Goal: Task Accomplishment & Management: Manage account settings

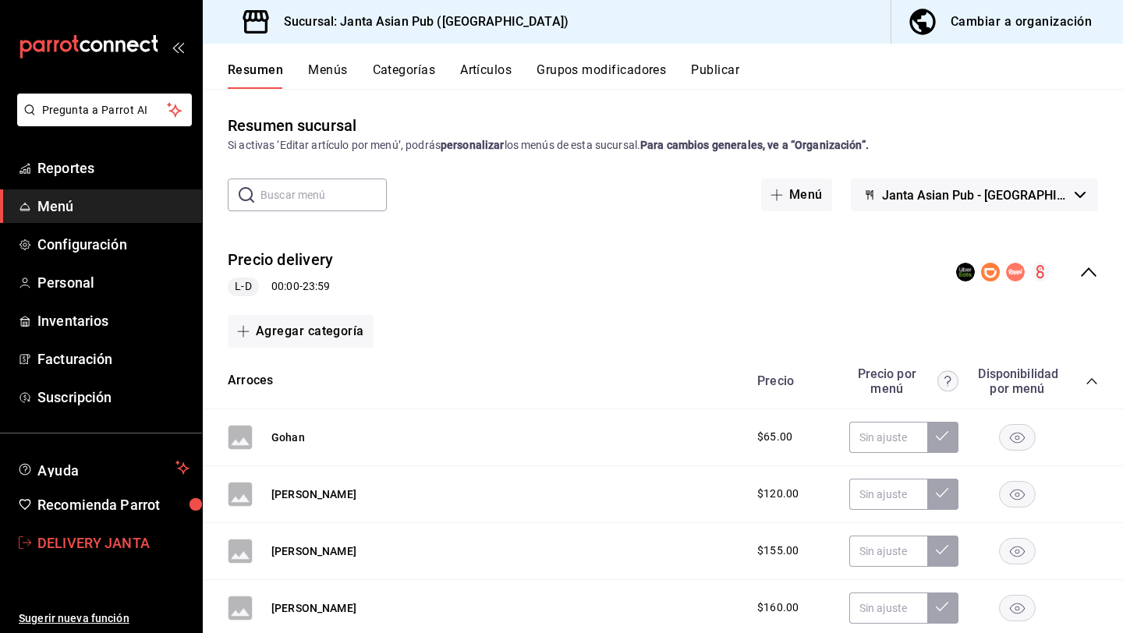
click at [154, 542] on span "DELIVERY JANTA" at bounding box center [113, 543] width 152 height 21
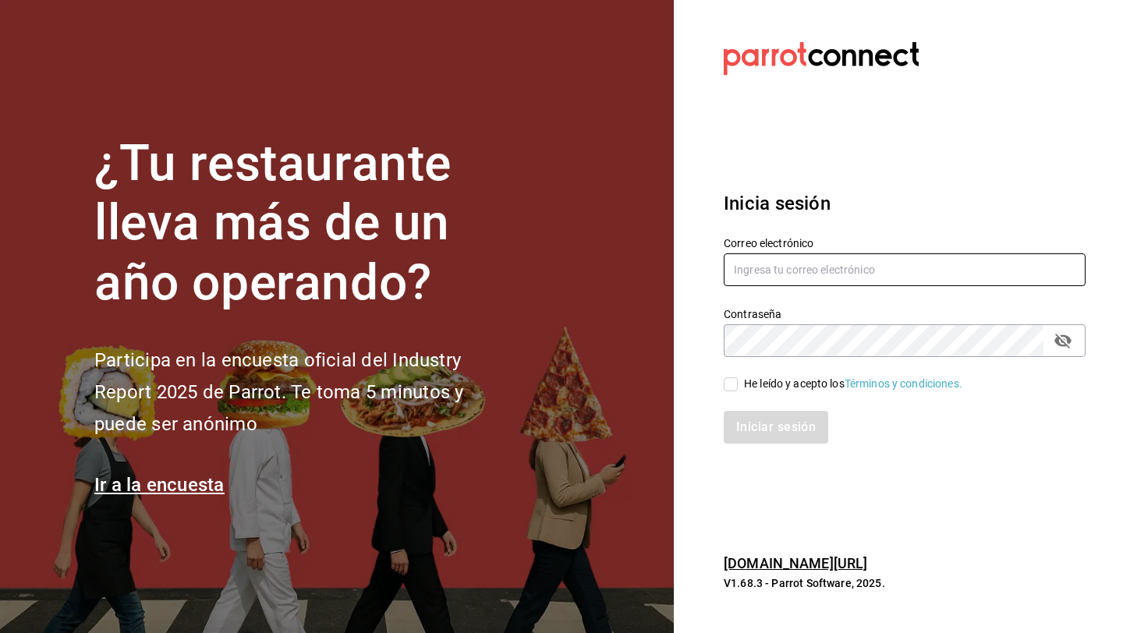
click at [839, 265] on input "text" at bounding box center [905, 269] width 362 height 33
type input "b"
type input "r"
paste input "[EMAIL_ADDRESS][DOMAIN_NAME]"
type input "[EMAIL_ADDRESS][DOMAIN_NAME]"
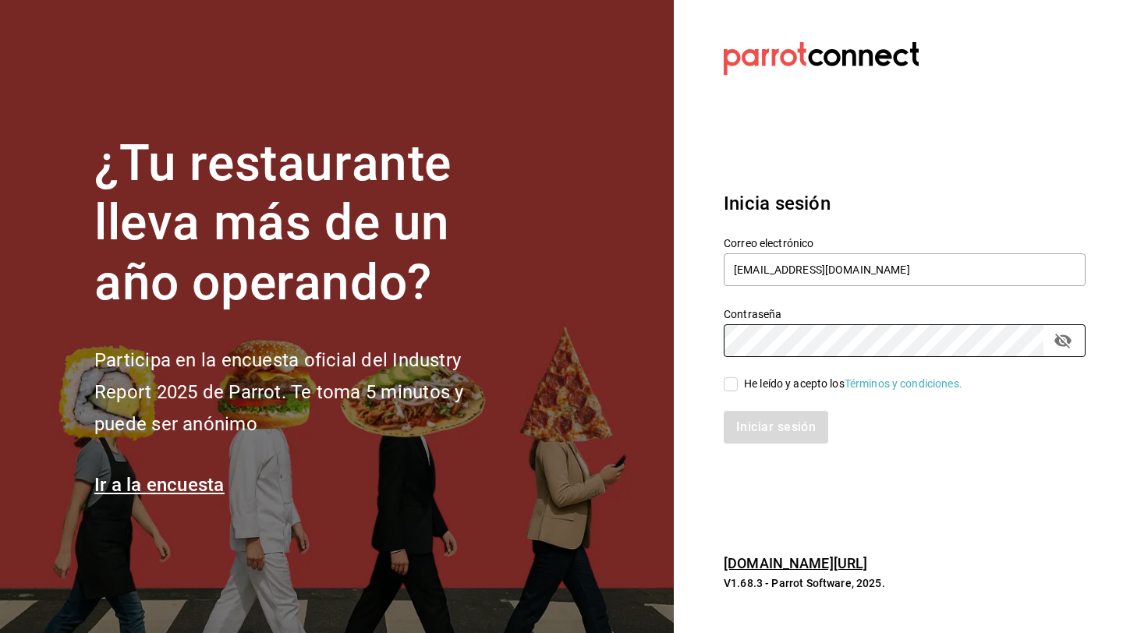
click at [735, 384] on input "He leído y acepto los Términos y condiciones." at bounding box center [731, 384] width 14 height 14
checkbox input "true"
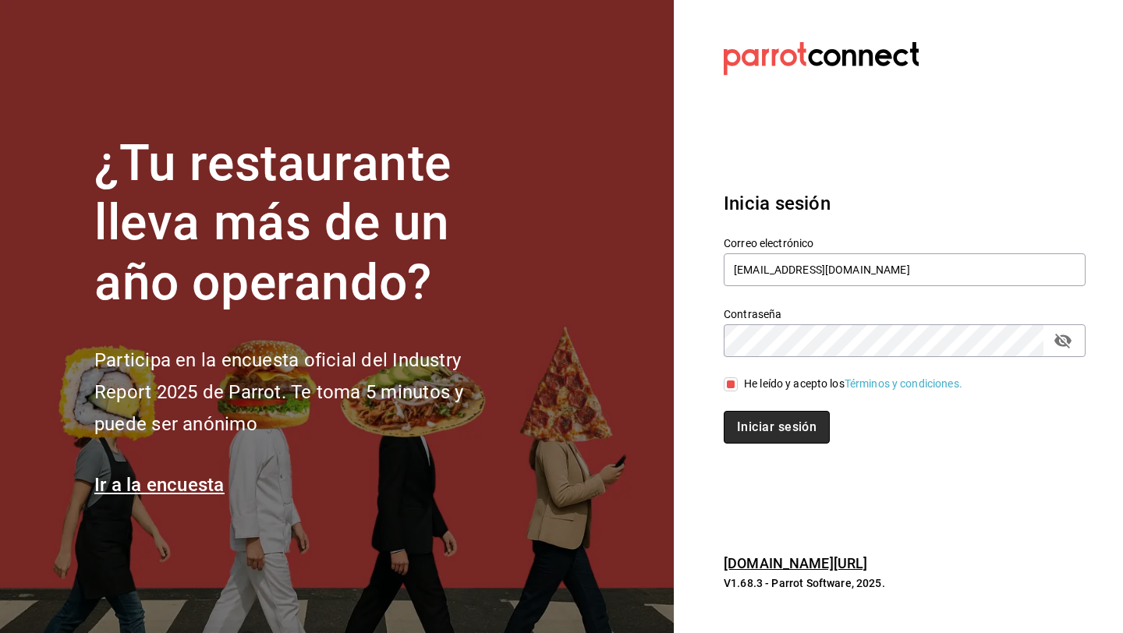
click at [739, 417] on button "Iniciar sesión" at bounding box center [777, 427] width 106 height 33
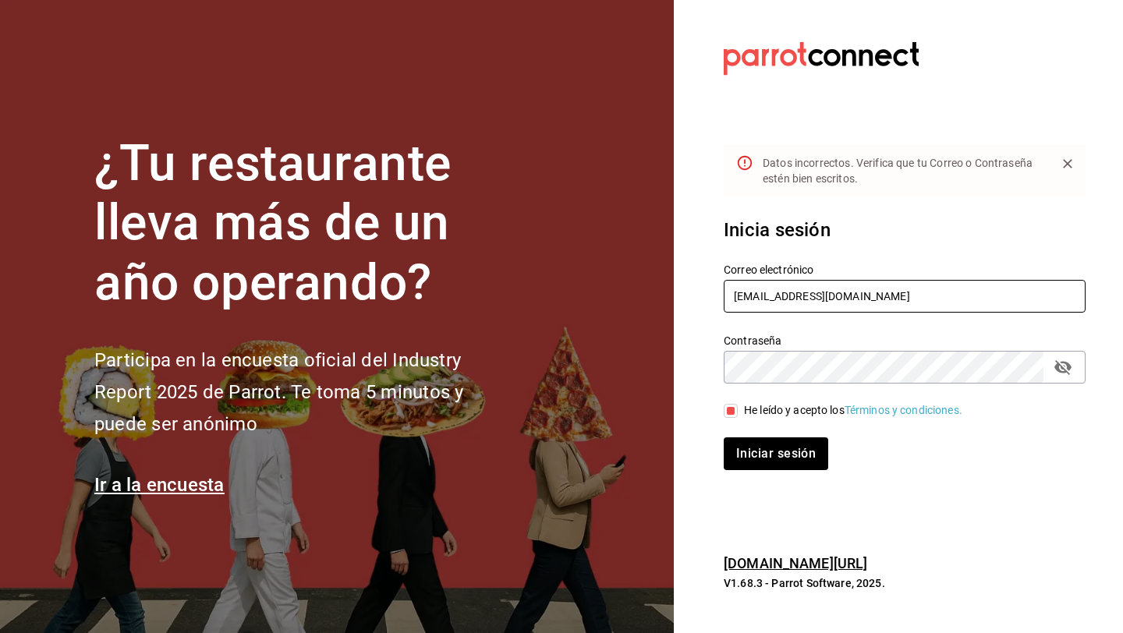
click at [801, 295] on input "[EMAIL_ADDRESS][DOMAIN_NAME]" at bounding box center [905, 296] width 362 height 33
paste input "beachfronthotelb"
click at [766, 451] on button "Iniciar sesión" at bounding box center [777, 453] width 106 height 33
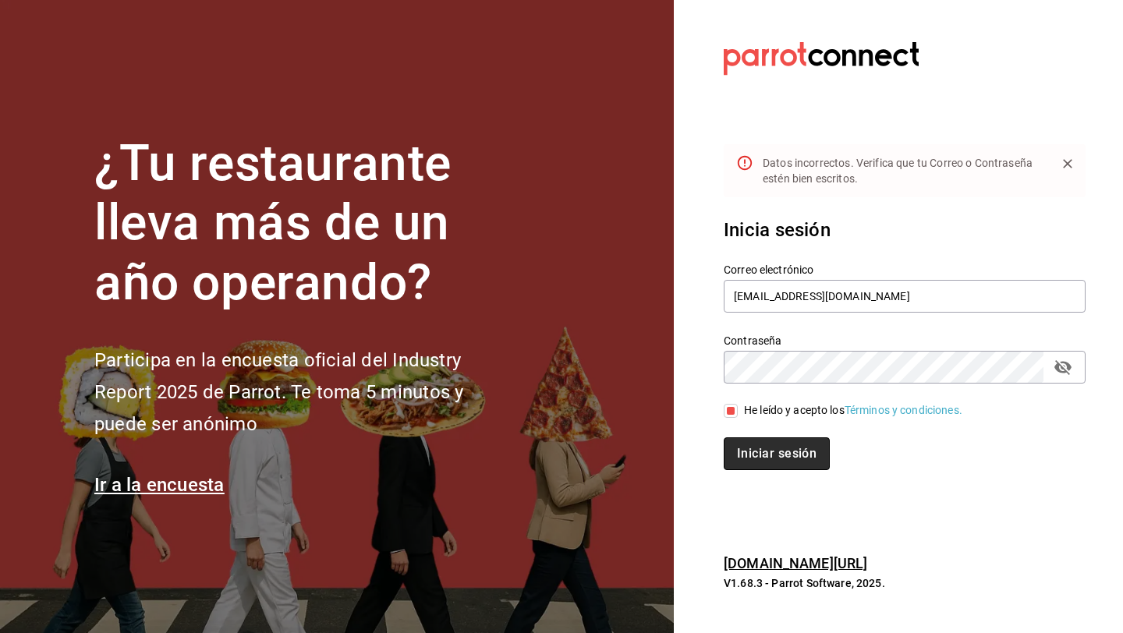
click at [766, 451] on button "Iniciar sesión" at bounding box center [777, 453] width 106 height 33
click at [743, 455] on button "Iniciar sesión" at bounding box center [777, 453] width 106 height 33
click at [1071, 365] on icon "passwordField" at bounding box center [1062, 367] width 19 height 19
click at [777, 288] on input "[EMAIL_ADDRESS][DOMAIN_NAME]" at bounding box center [905, 296] width 362 height 33
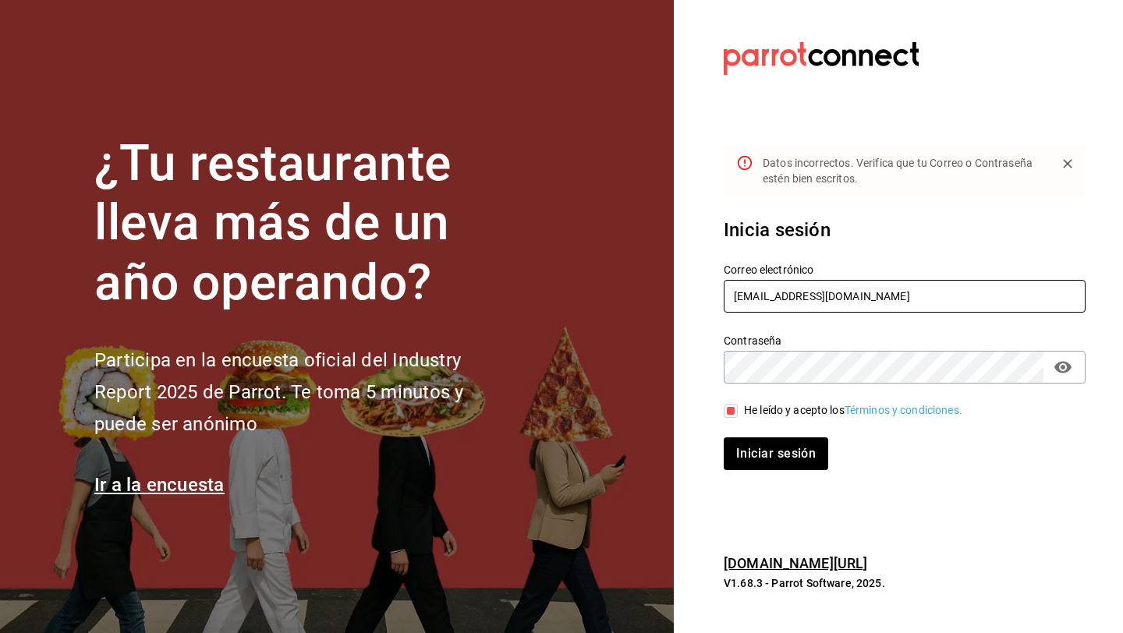
click at [777, 288] on input "[EMAIL_ADDRESS][DOMAIN_NAME]" at bounding box center [905, 296] width 362 height 33
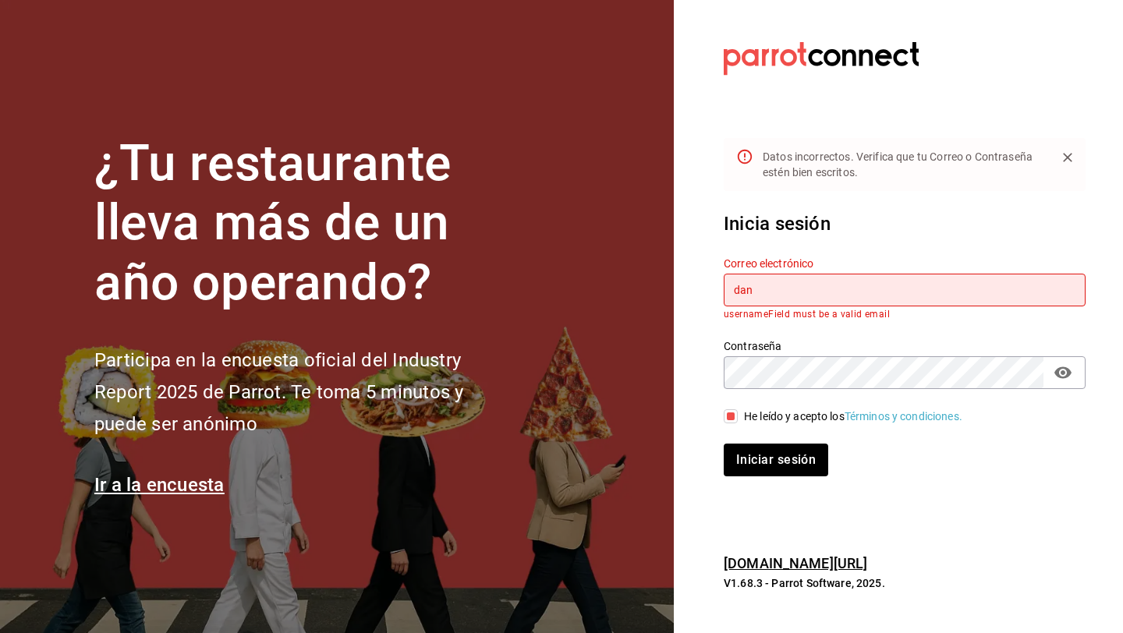
type input "[PERSON_NAME][EMAIL_ADDRESS][DOMAIN_NAME]"
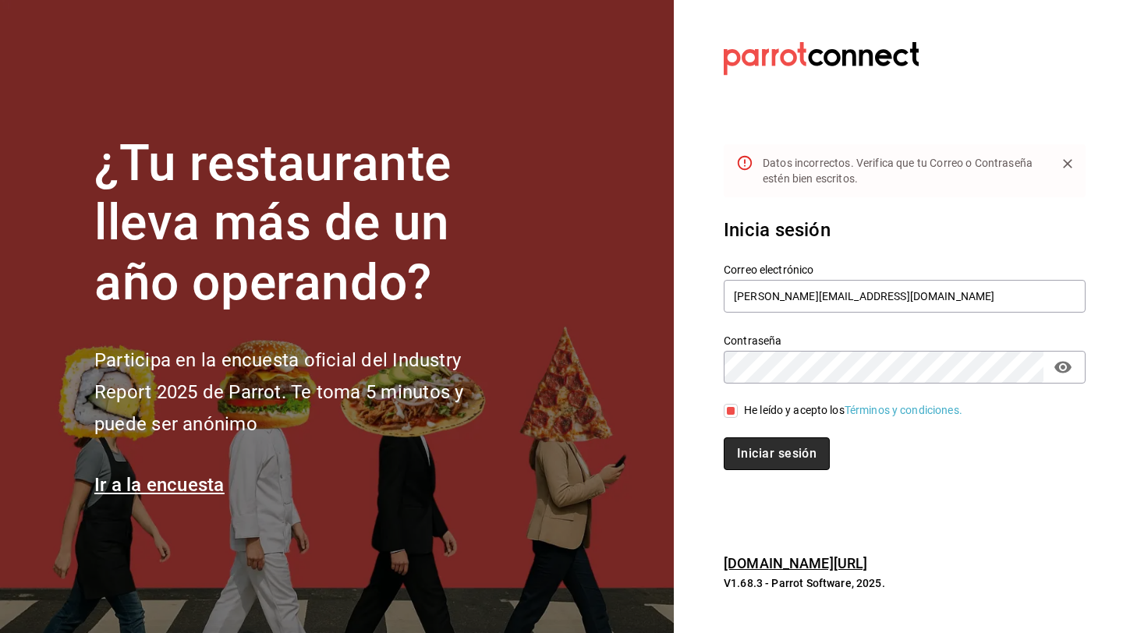
click at [742, 468] on button "Iniciar sesión" at bounding box center [777, 453] width 106 height 33
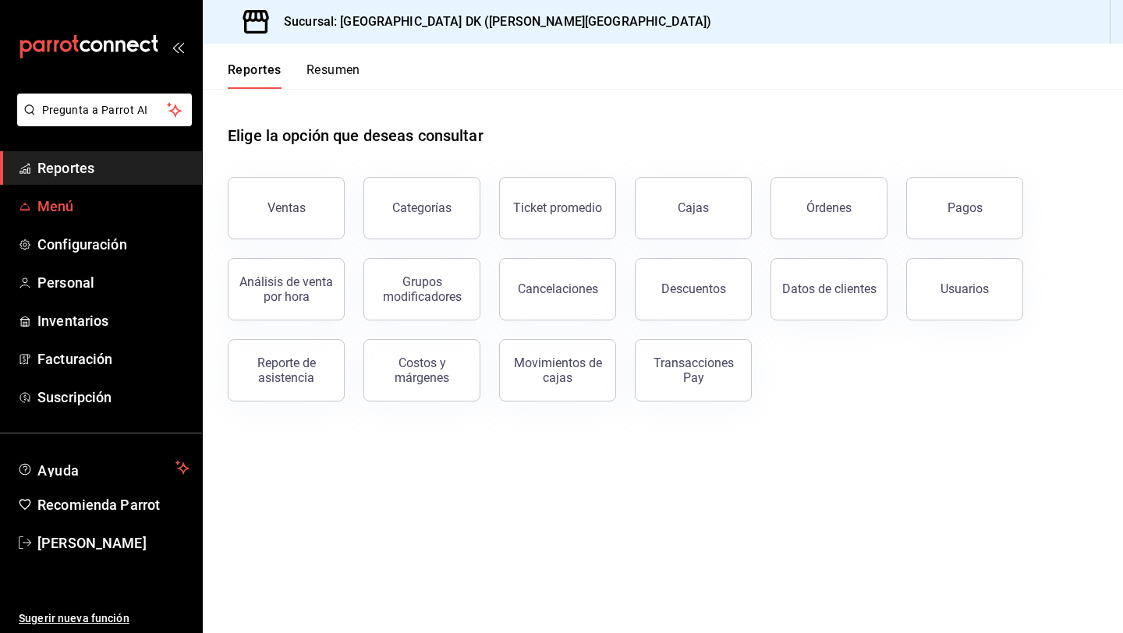
click at [59, 209] on span "Menú" at bounding box center [113, 206] width 152 height 21
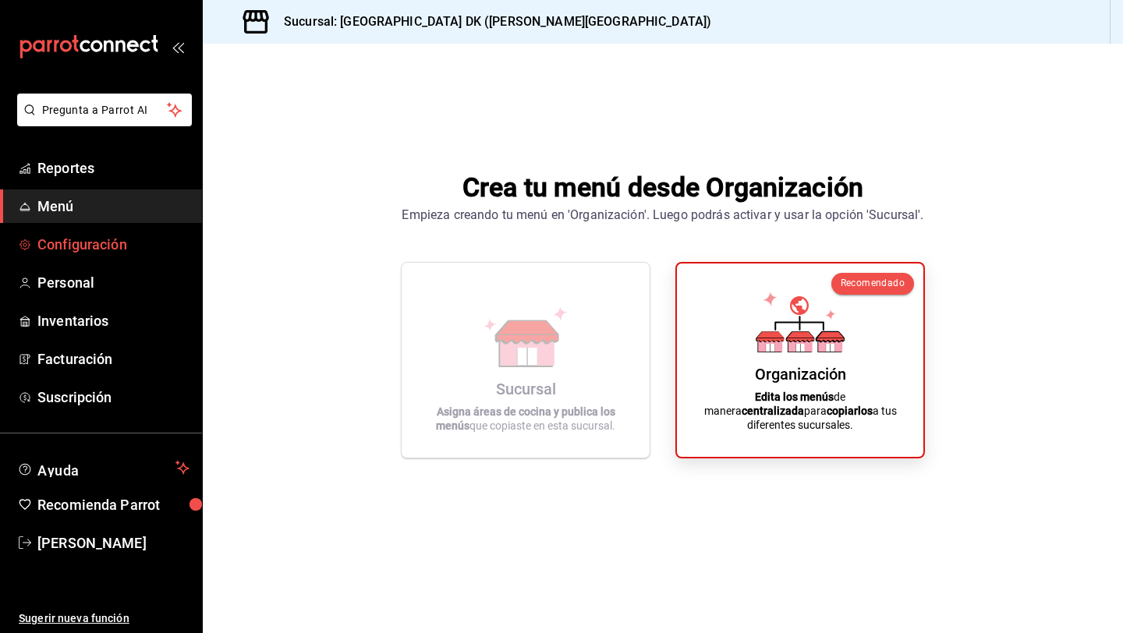
click at [67, 254] on span "Configuración" at bounding box center [113, 244] width 152 height 21
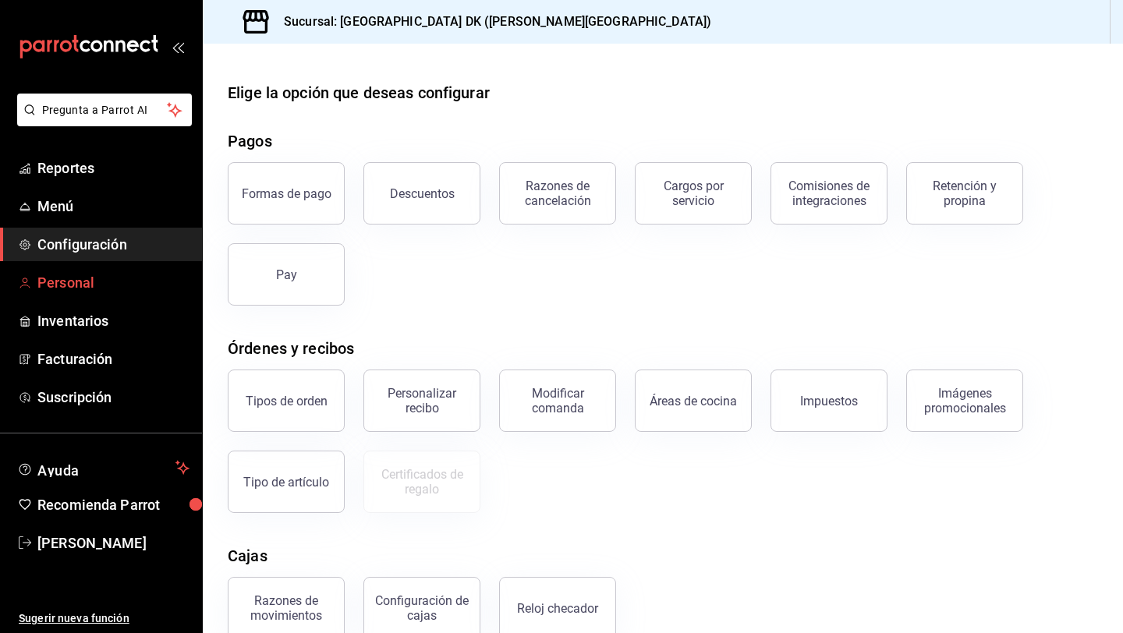
click at [91, 290] on span "Personal" at bounding box center [113, 282] width 152 height 21
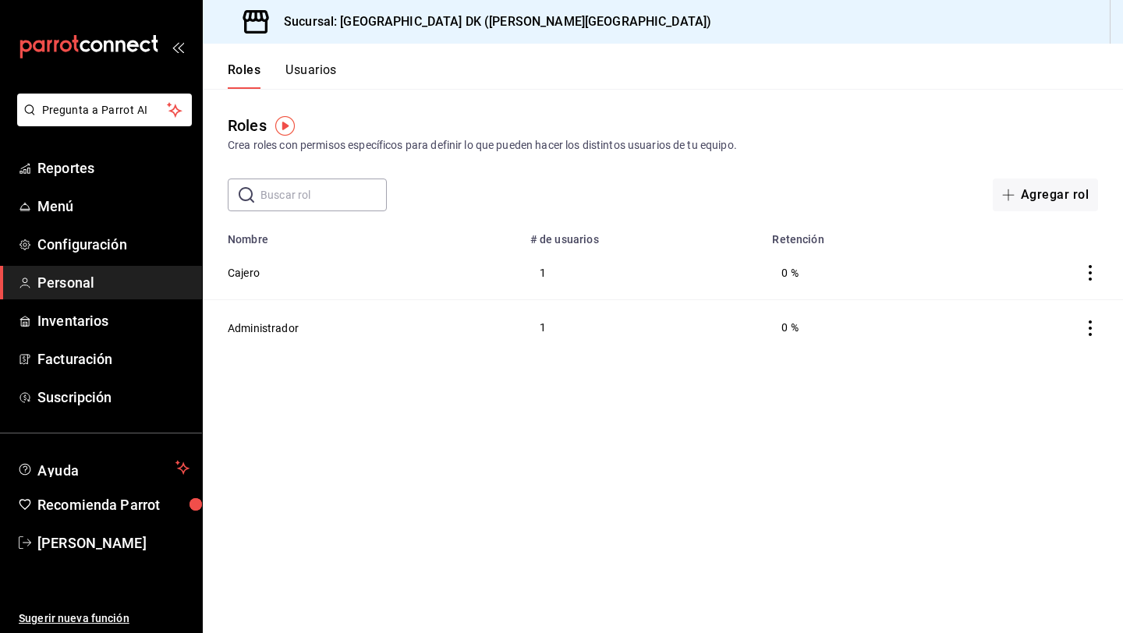
click at [306, 78] on button "Usuarios" at bounding box center [310, 75] width 51 height 27
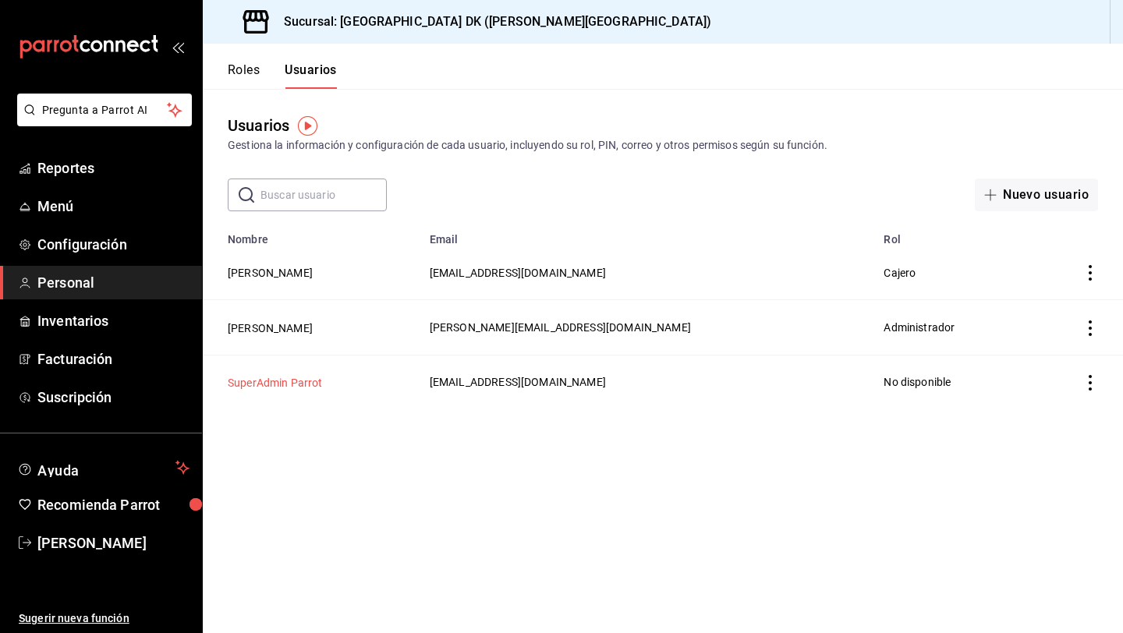
click at [296, 382] on button "SuperAdmin Parrot" at bounding box center [275, 383] width 95 height 16
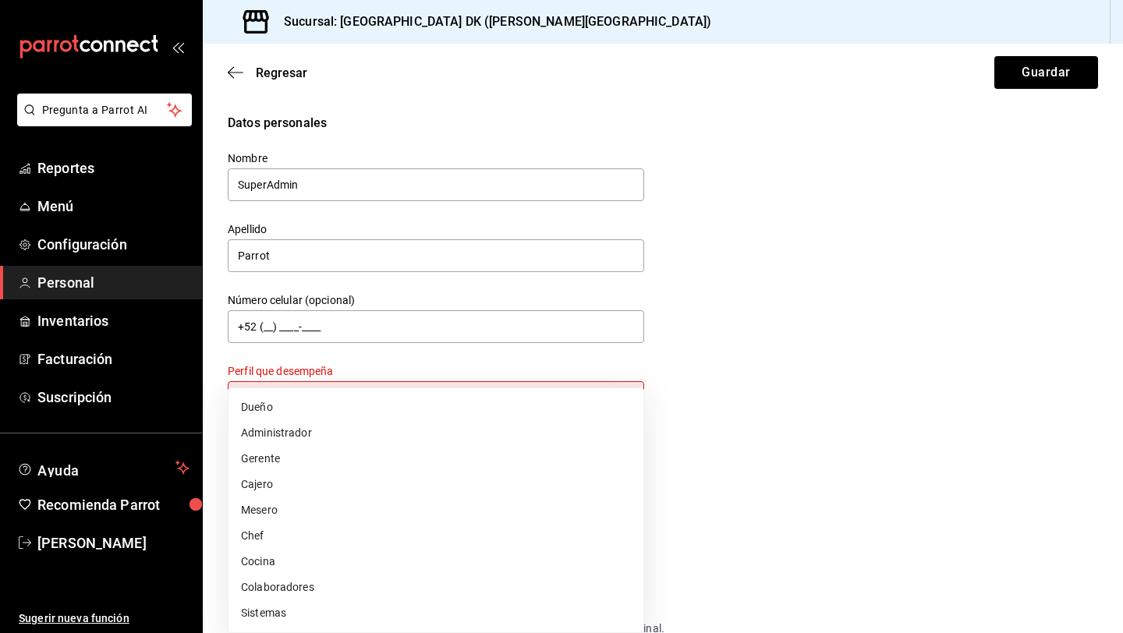
click at [349, 405] on body "Pregunta a Parrot AI Reportes Menú Configuración Personal Inventarios Facturaci…" at bounding box center [561, 316] width 1123 height 633
click at [780, 275] on div at bounding box center [561, 316] width 1123 height 633
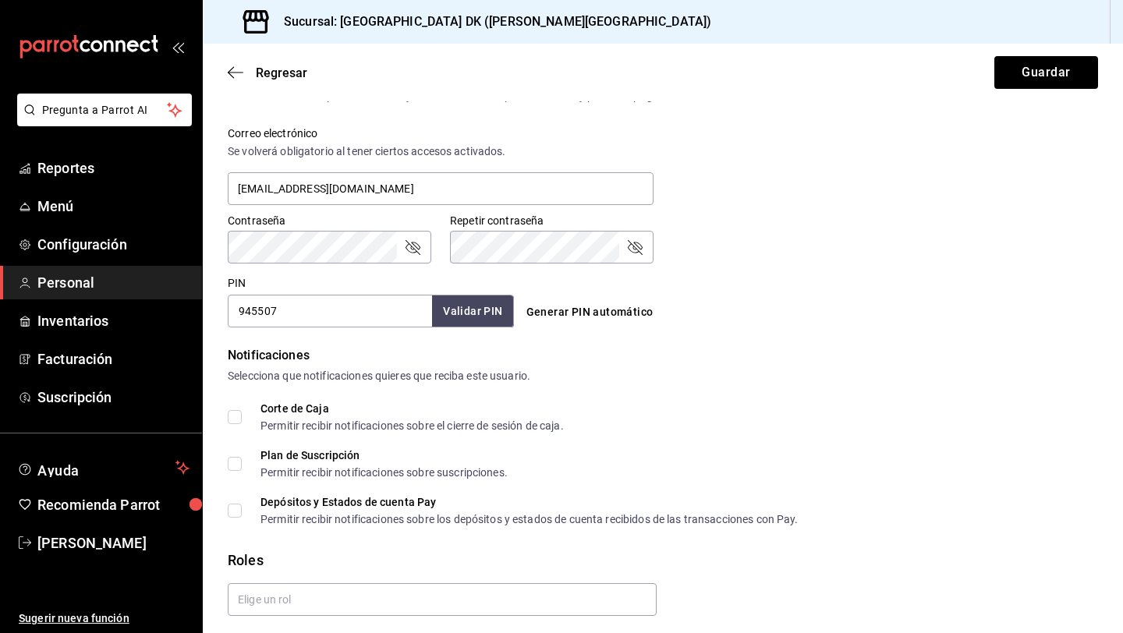
scroll to position [631, 0]
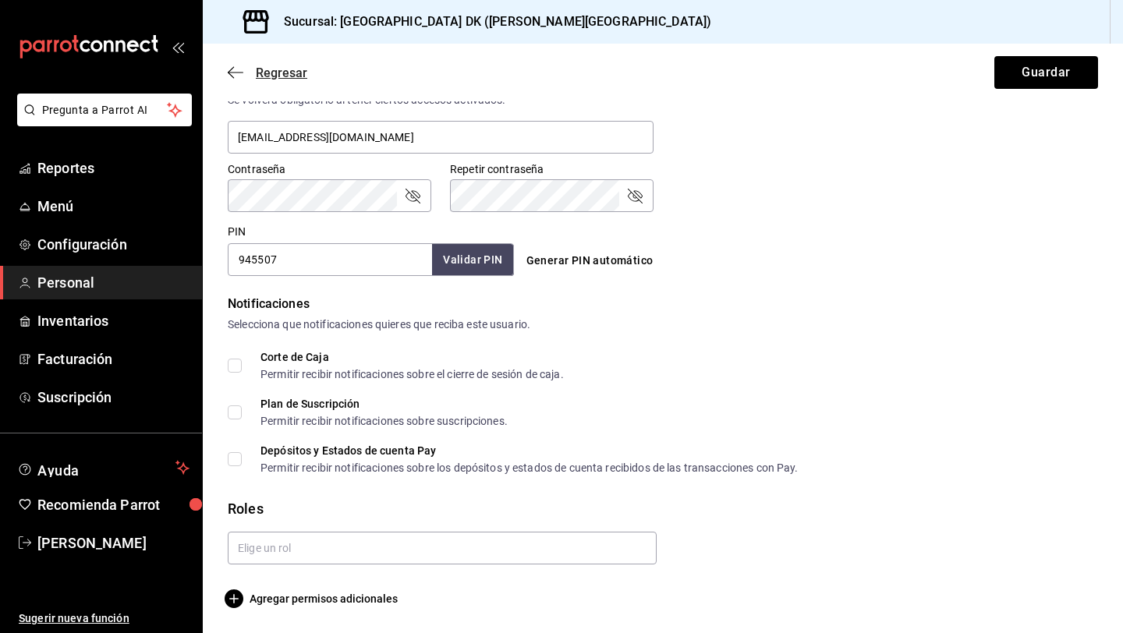
click at [231, 77] on icon "button" at bounding box center [236, 72] width 16 height 14
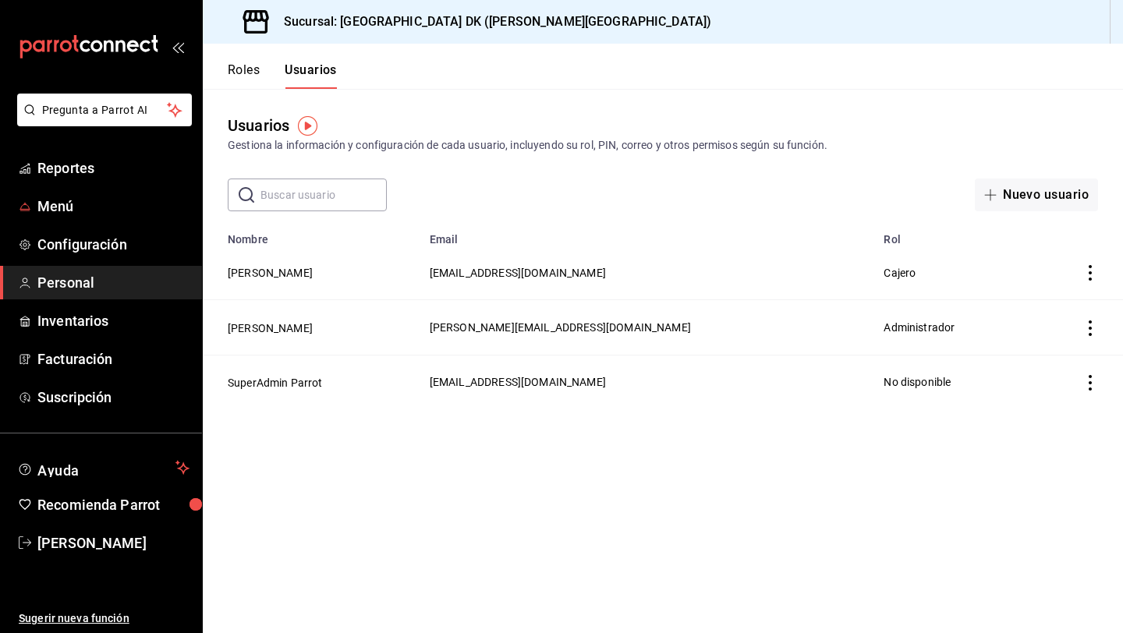
click at [65, 223] on ul "Reportes Menú Configuración Personal Inventarios Facturación Suscripción" at bounding box center [101, 282] width 202 height 263
click at [63, 198] on span "Menú" at bounding box center [113, 206] width 152 height 21
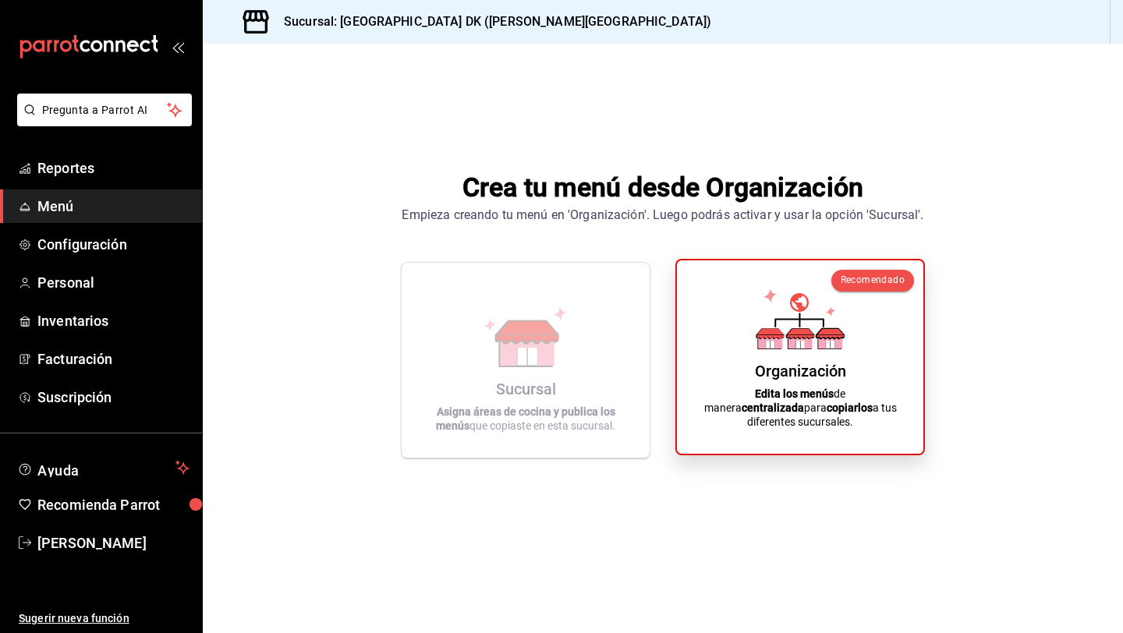
click at [724, 374] on div "Organización Edita los menús de manera centralizada para copiarlos a tus difere…" at bounding box center [800, 357] width 209 height 168
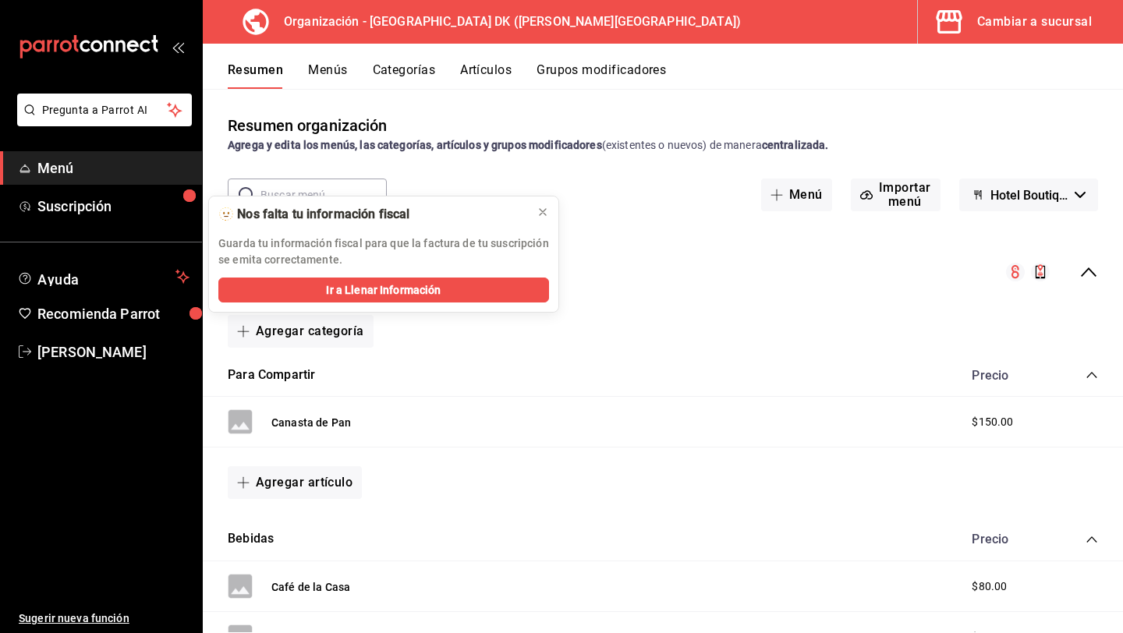
click at [319, 62] on button "Menús" at bounding box center [327, 75] width 39 height 27
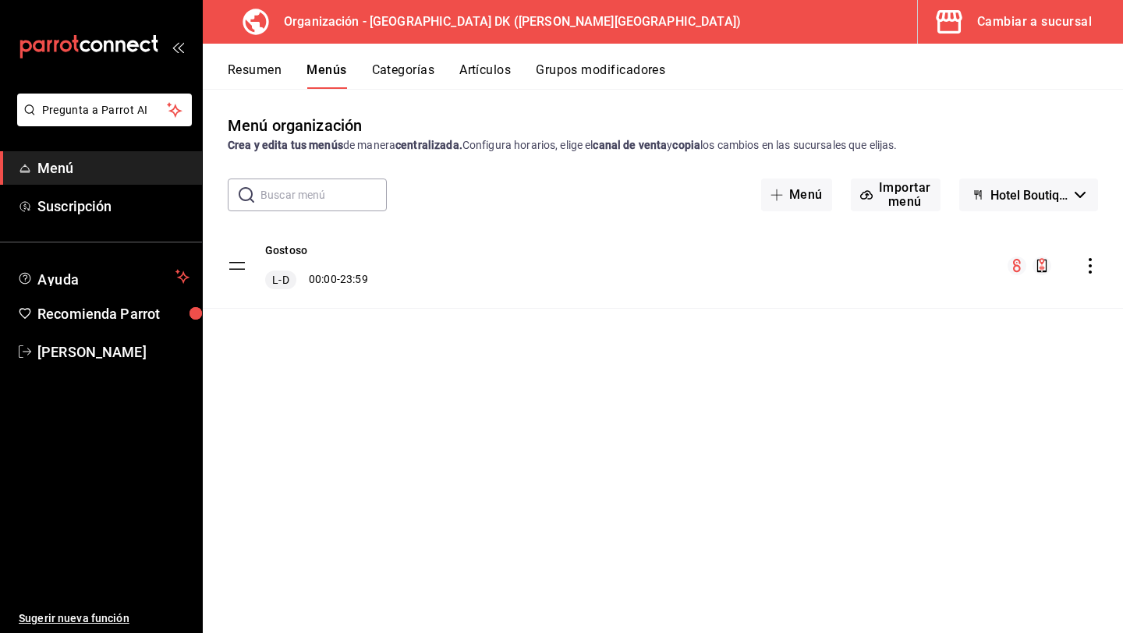
click at [1085, 269] on icon "actions" at bounding box center [1090, 266] width 16 height 16
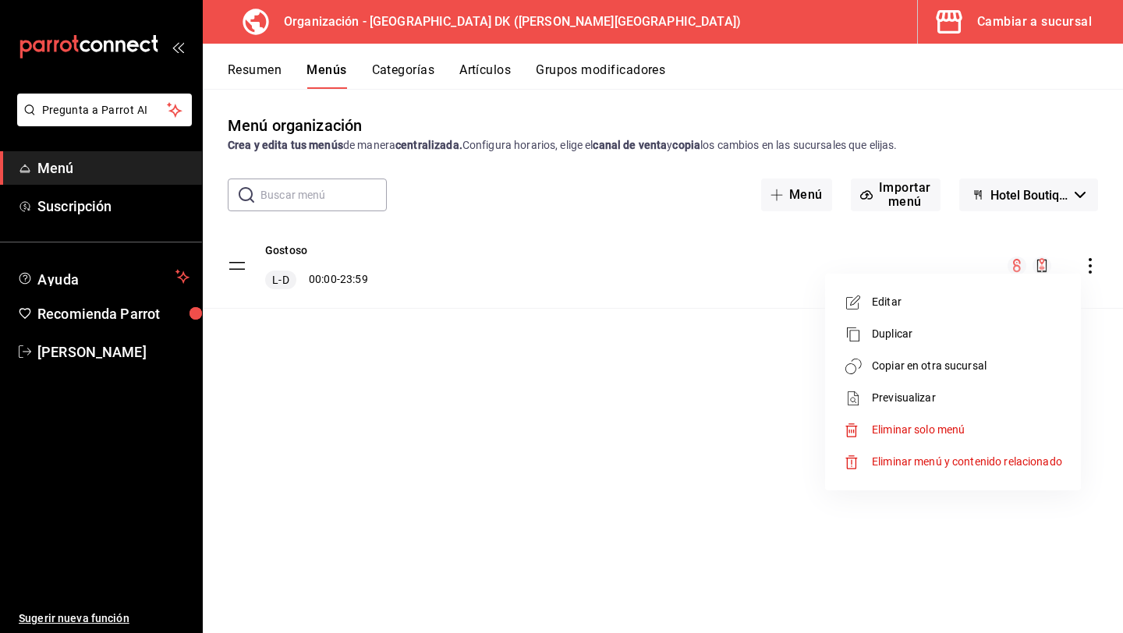
click at [924, 371] on span "Copiar en otra sucursal" at bounding box center [967, 366] width 190 height 16
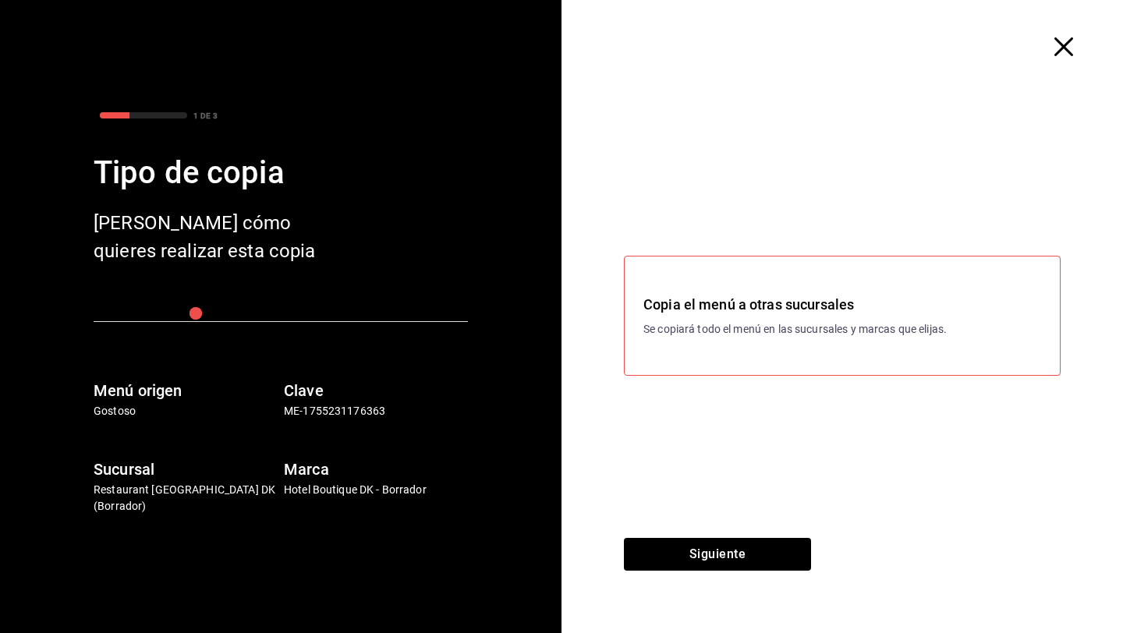
click at [704, 311] on h3 "Copia el menú a otras sucursales" at bounding box center [842, 304] width 398 height 21
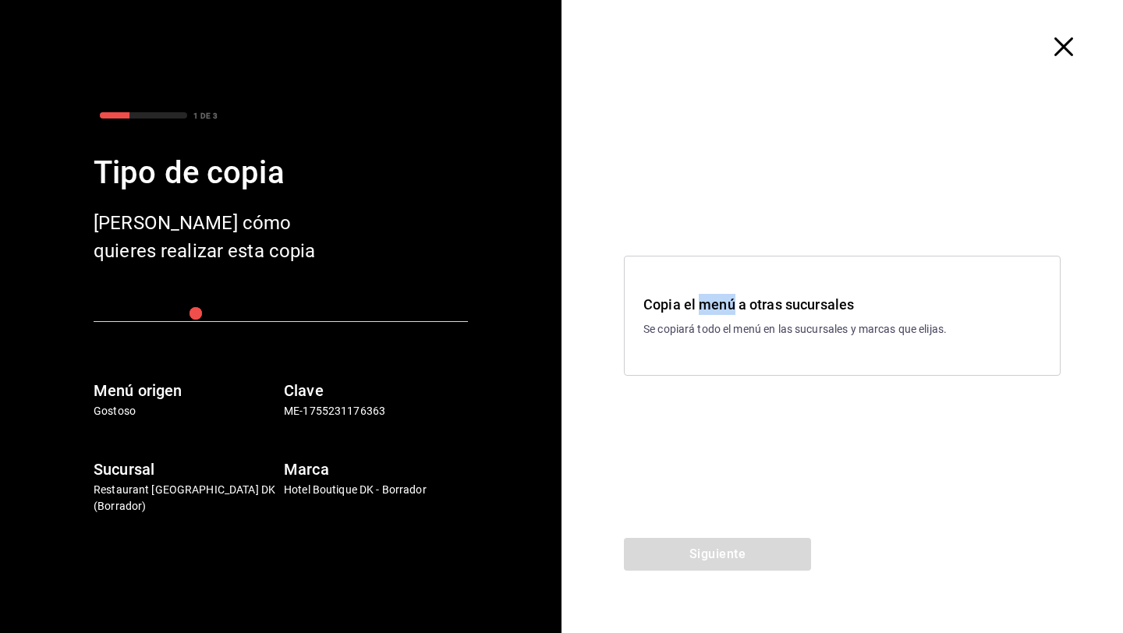
click at [704, 311] on h3 "Copia el menú a otras sucursales" at bounding box center [842, 304] width 398 height 21
click at [643, 544] on button "Siguiente" at bounding box center [717, 554] width 187 height 33
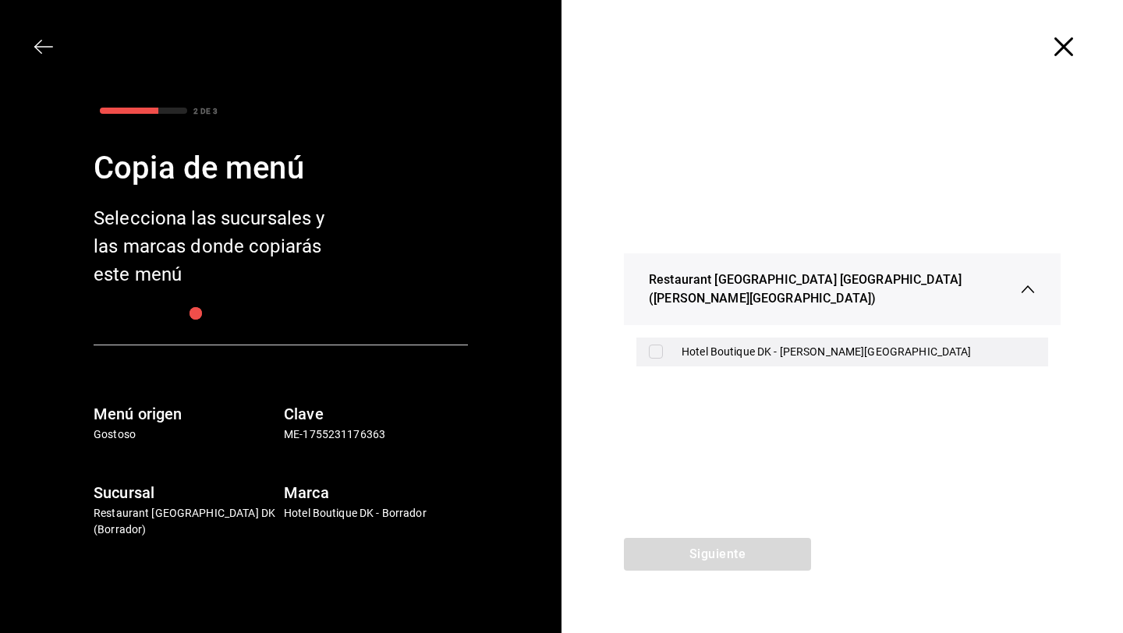
click at [659, 348] on input "checkbox" at bounding box center [656, 352] width 14 height 14
checkbox input "true"
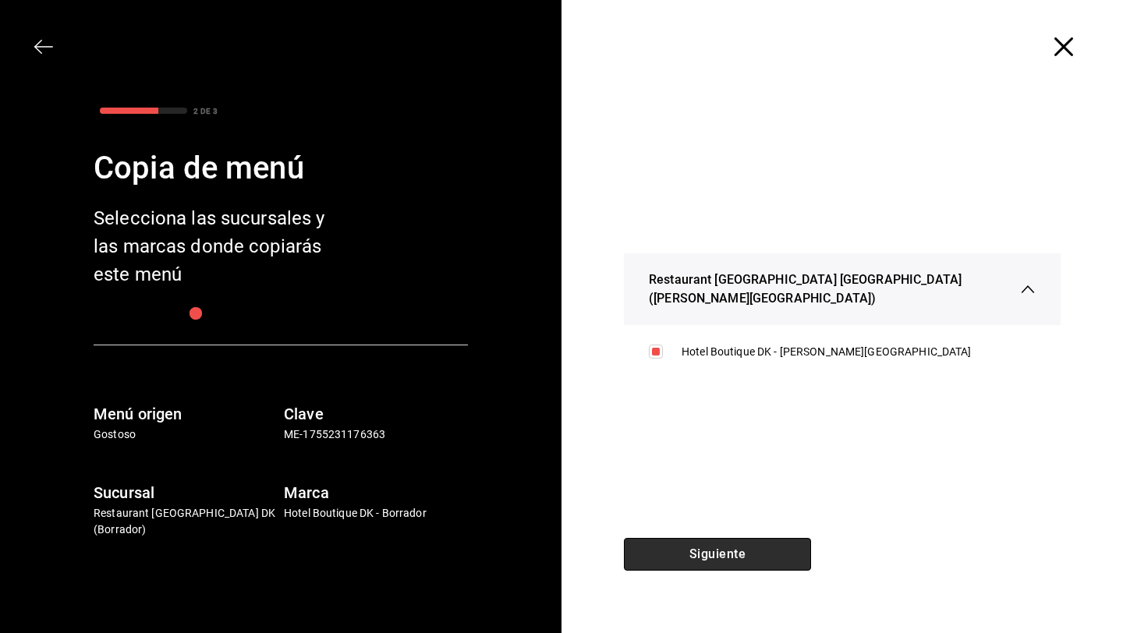
click at [667, 560] on button "Siguiente" at bounding box center [717, 554] width 187 height 33
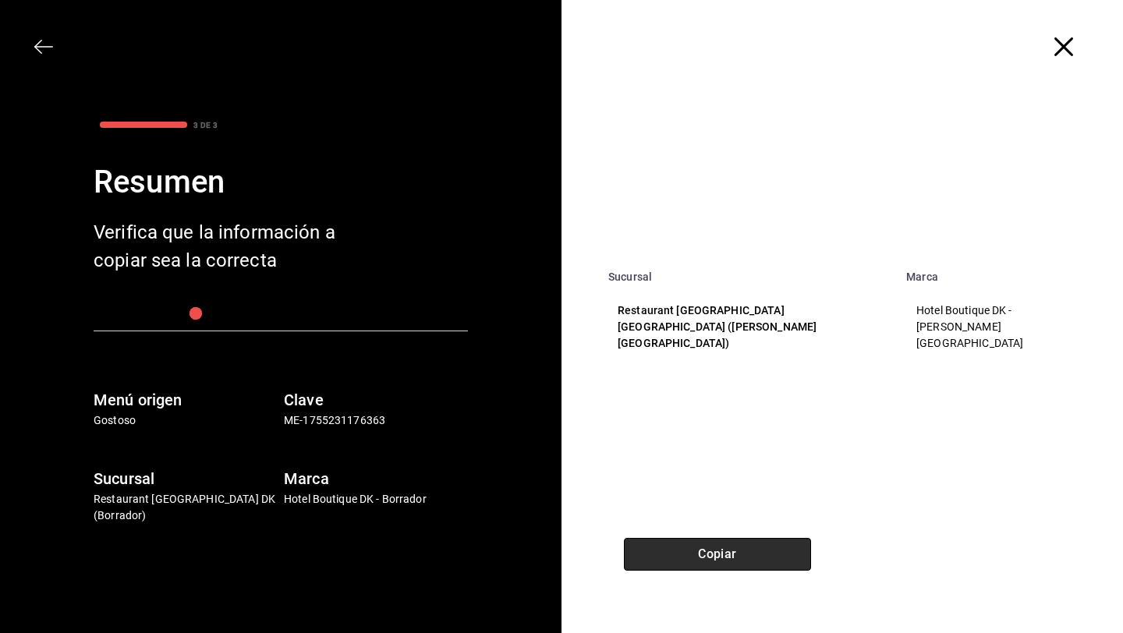
click at [668, 565] on button "Copiar" at bounding box center [717, 554] width 187 height 33
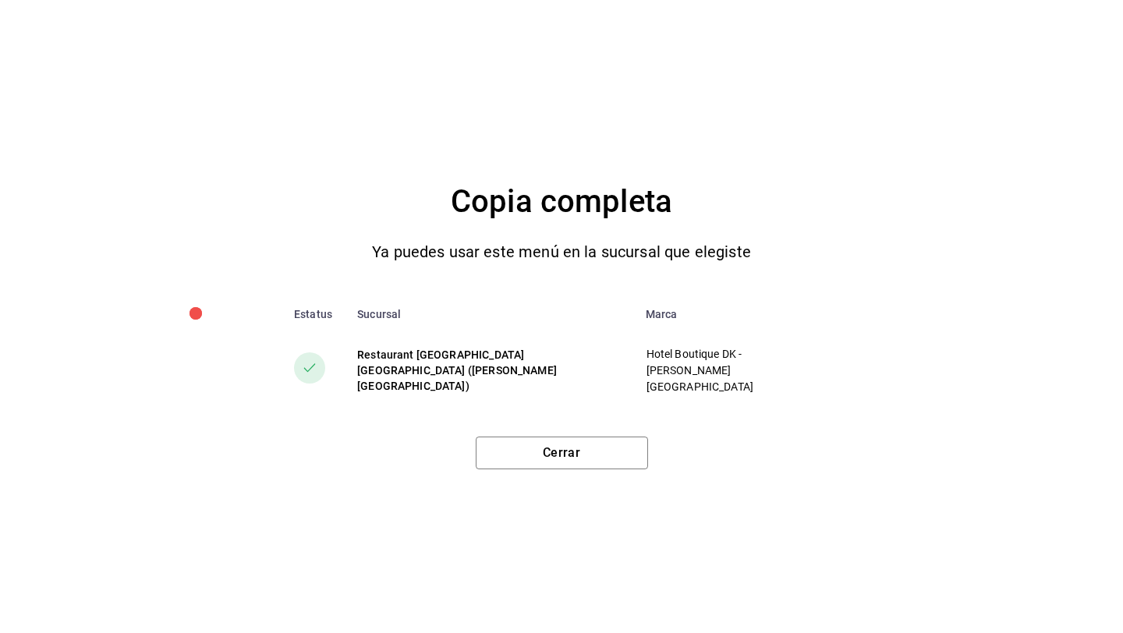
click at [614, 462] on div "Copia completa Ya puedes usar este menú en la sucursal que elegiste Estatus Suc…" at bounding box center [561, 316] width 1123 height 633
click at [614, 450] on button "Cerrar" at bounding box center [562, 453] width 172 height 33
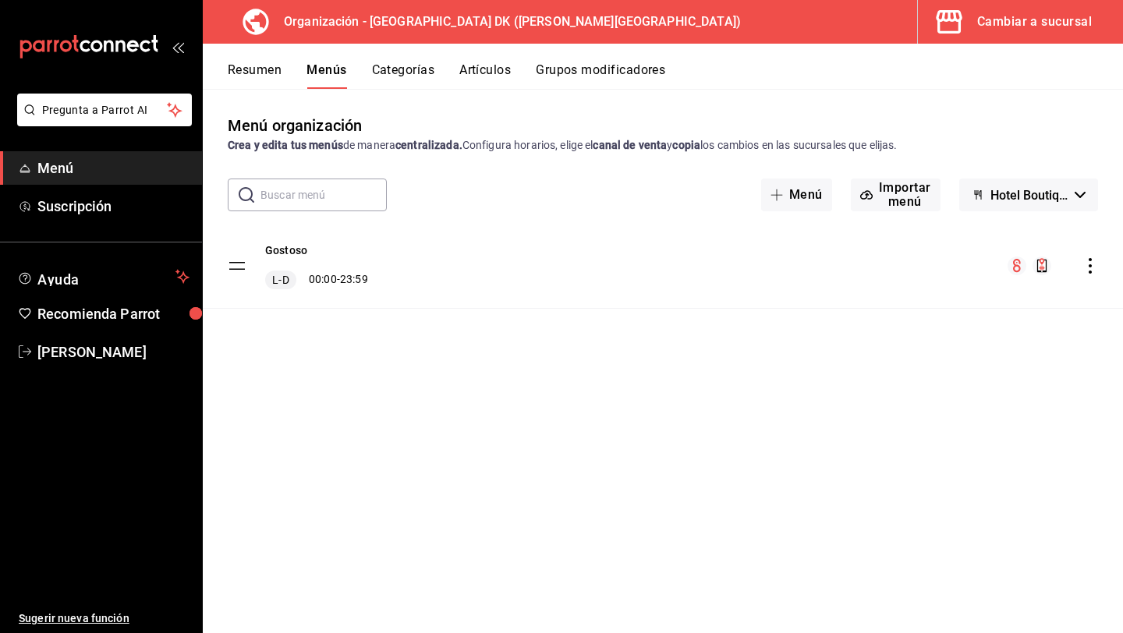
click at [989, 15] on div "Cambiar a sucursal" at bounding box center [1034, 22] width 115 height 22
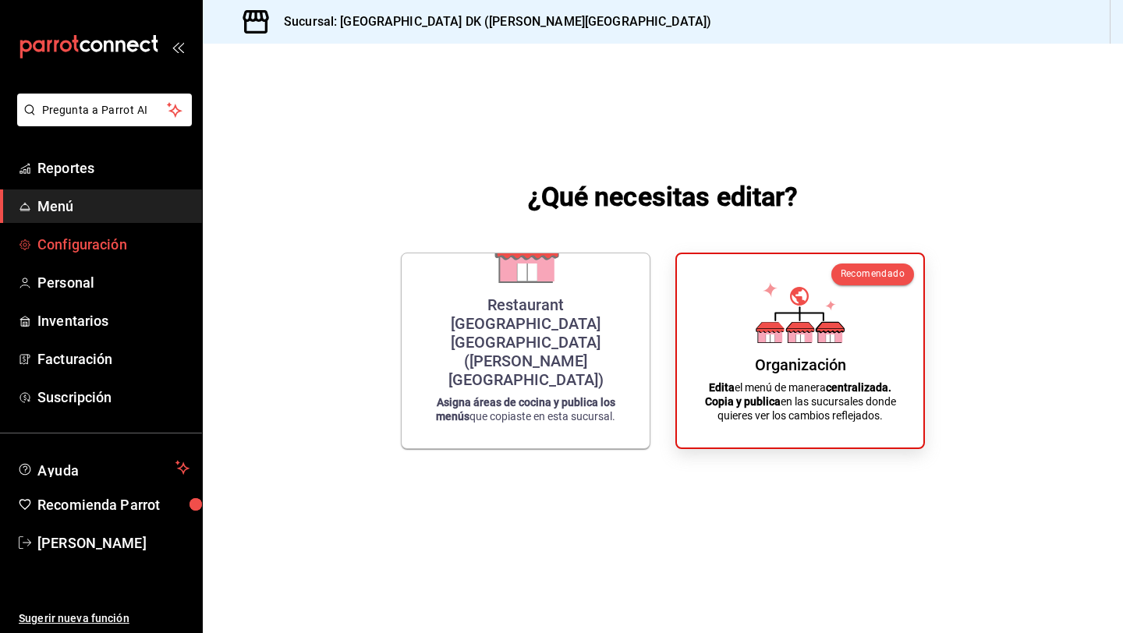
click at [106, 243] on span "Configuración" at bounding box center [113, 244] width 152 height 21
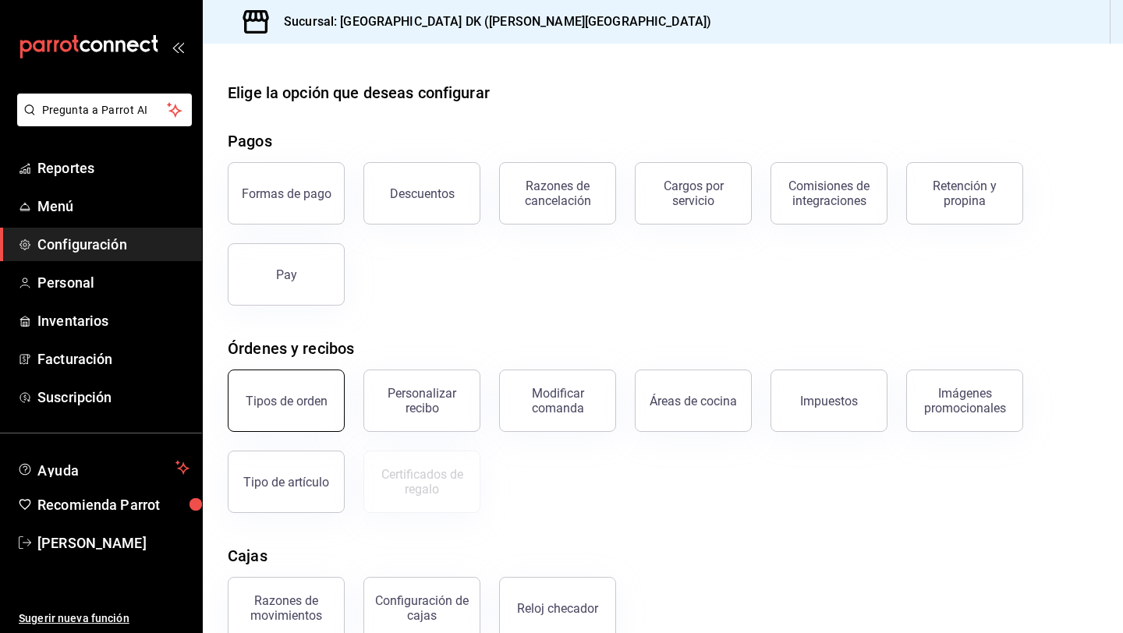
click at [297, 412] on button "Tipos de orden" at bounding box center [286, 401] width 117 height 62
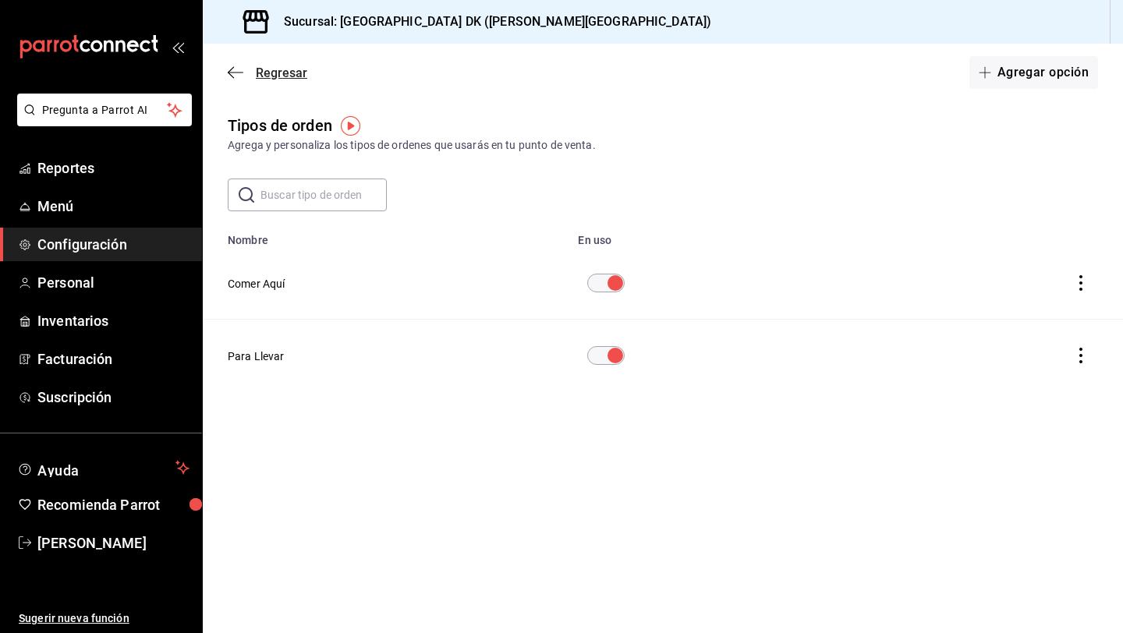
click at [232, 79] on icon "button" at bounding box center [236, 72] width 16 height 14
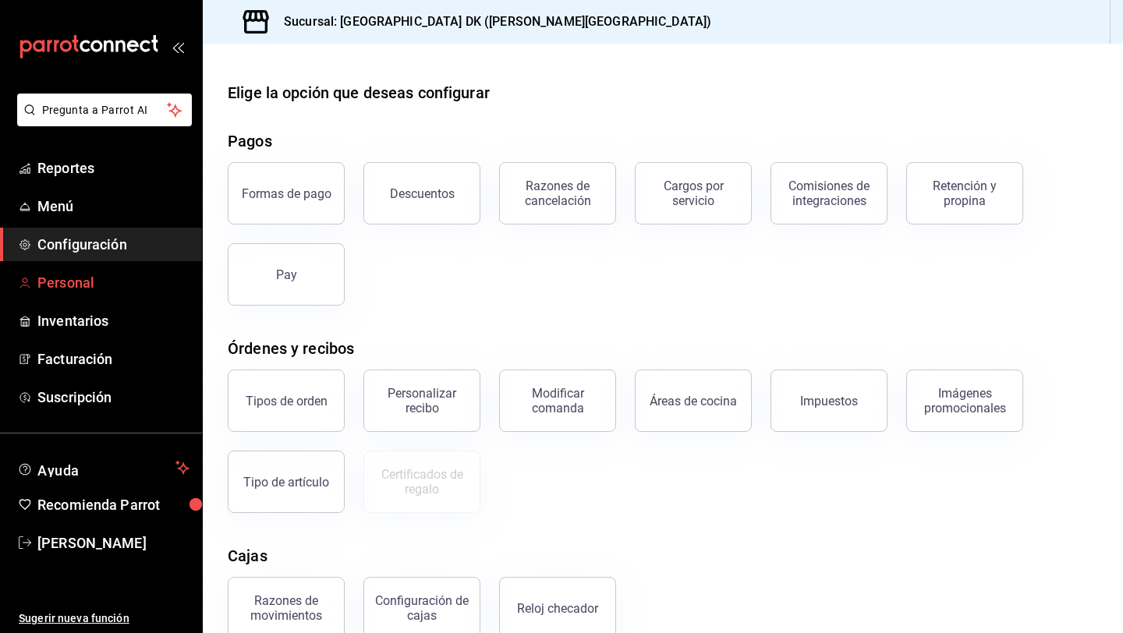
click at [90, 277] on span "Personal" at bounding box center [113, 282] width 152 height 21
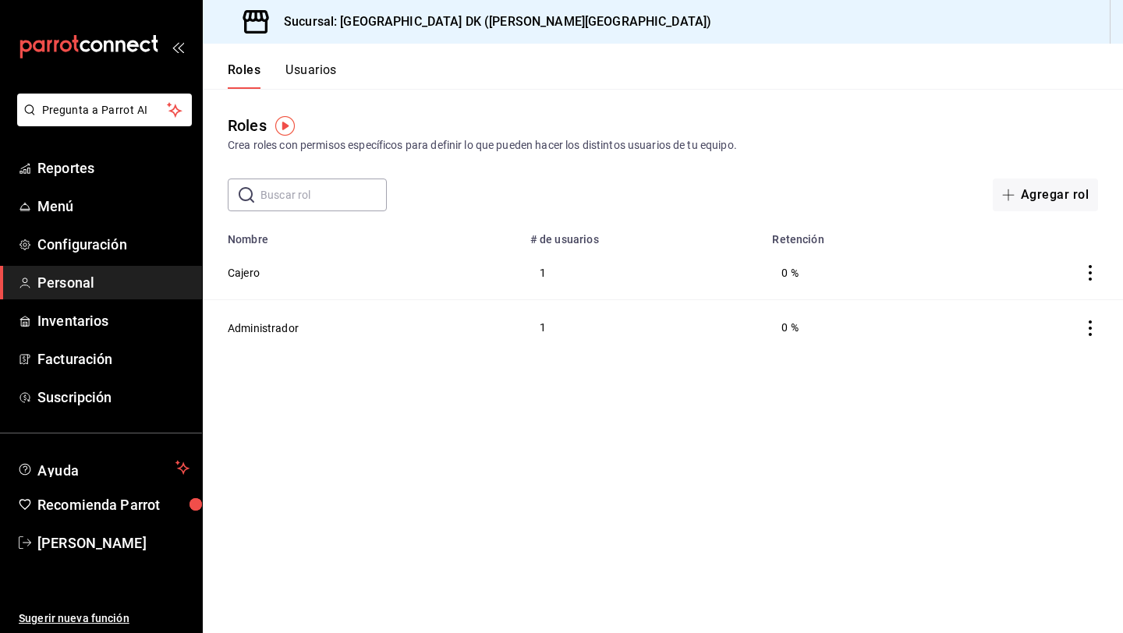
click at [303, 72] on button "Usuarios" at bounding box center [310, 75] width 51 height 27
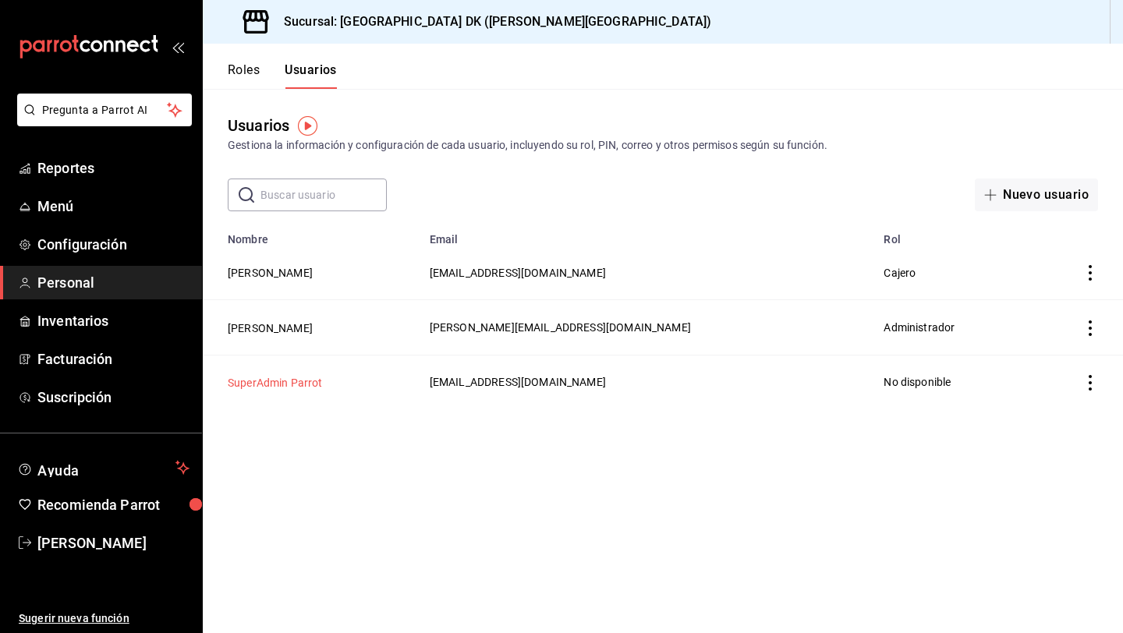
click at [305, 377] on button "SuperAdmin Parrot" at bounding box center [275, 383] width 95 height 16
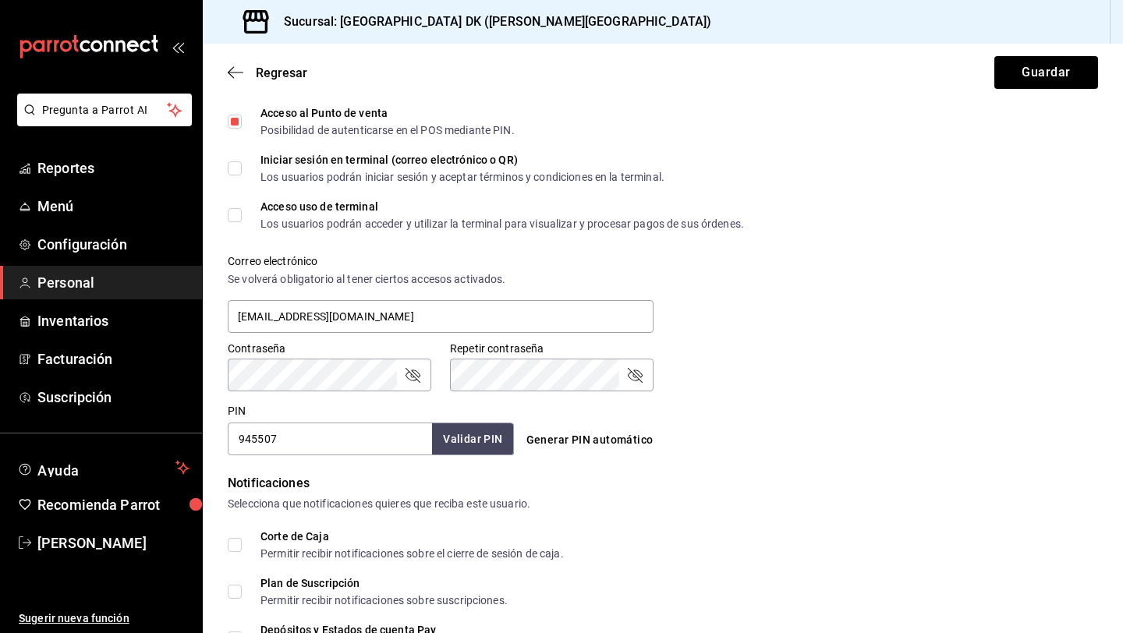
scroll to position [462, 0]
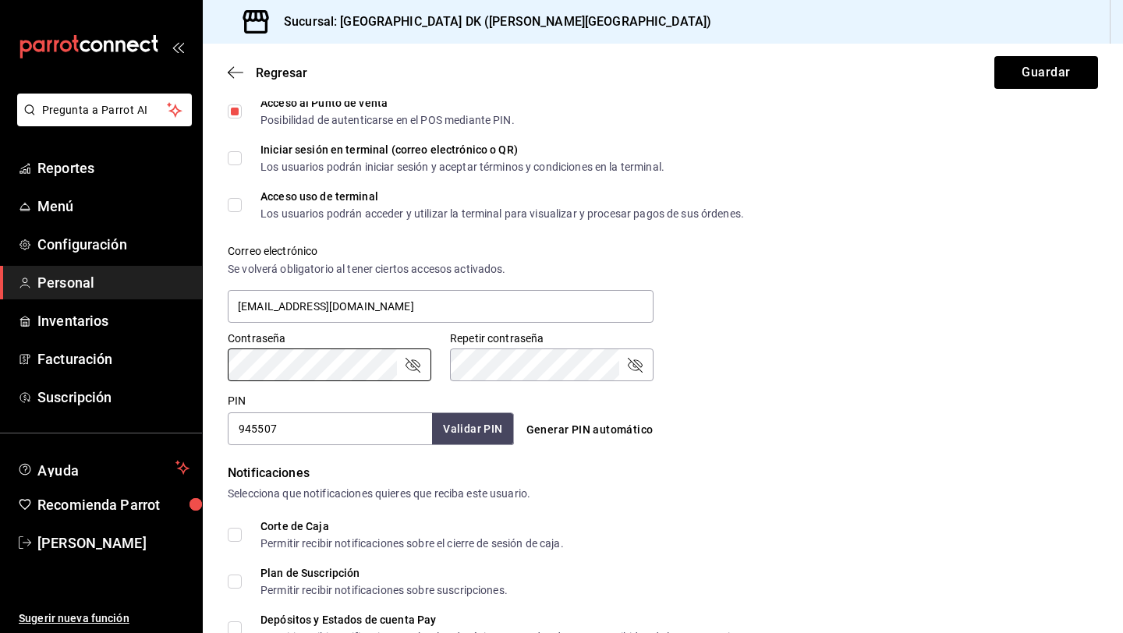
click at [839, 403] on div "PIN 945507 Validar PIN ​ Generar PIN automático" at bounding box center [659, 417] width 876 height 58
click at [409, 356] on icon "passwordField" at bounding box center [412, 365] width 19 height 19
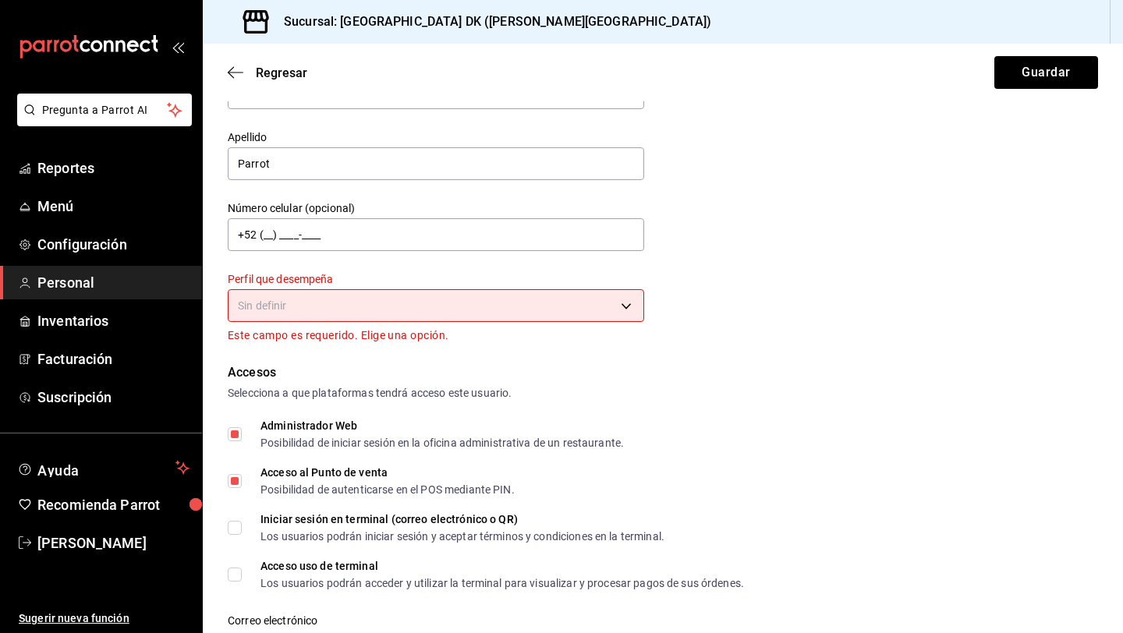
scroll to position [88, 0]
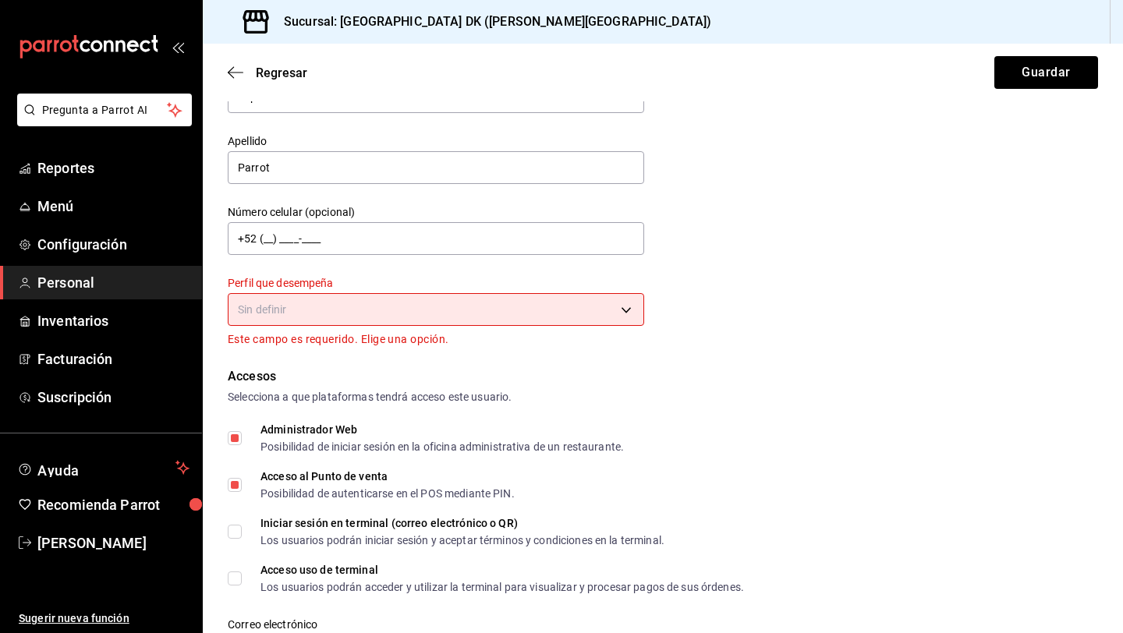
click at [353, 326] on div "Sin definir" at bounding box center [436, 307] width 416 height 41
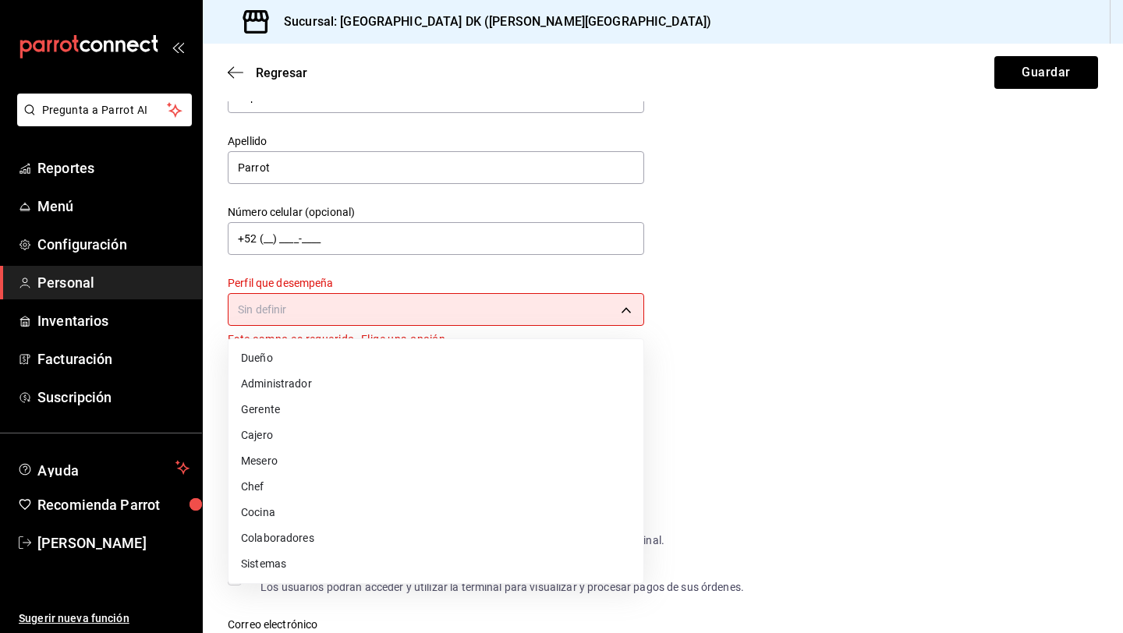
click at [350, 316] on body "Pregunta a Parrot AI Reportes Menú Configuración Personal Inventarios Facturaci…" at bounding box center [561, 316] width 1123 height 633
click at [283, 388] on li "Administrador" at bounding box center [435, 384] width 415 height 26
type input "ADMIN"
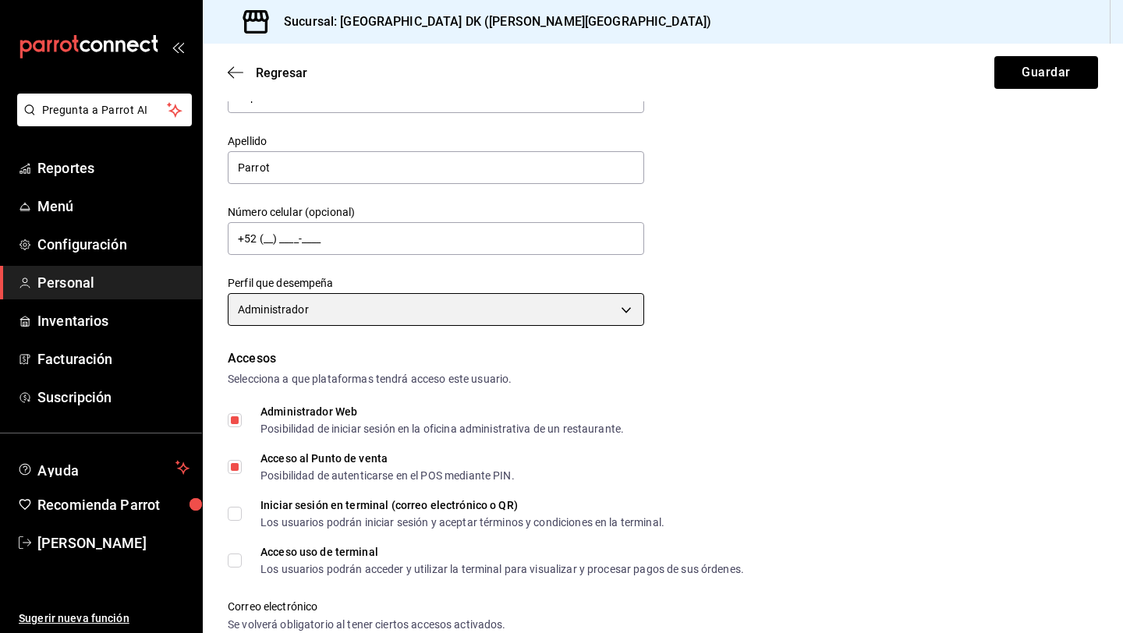
scroll to position [613, 0]
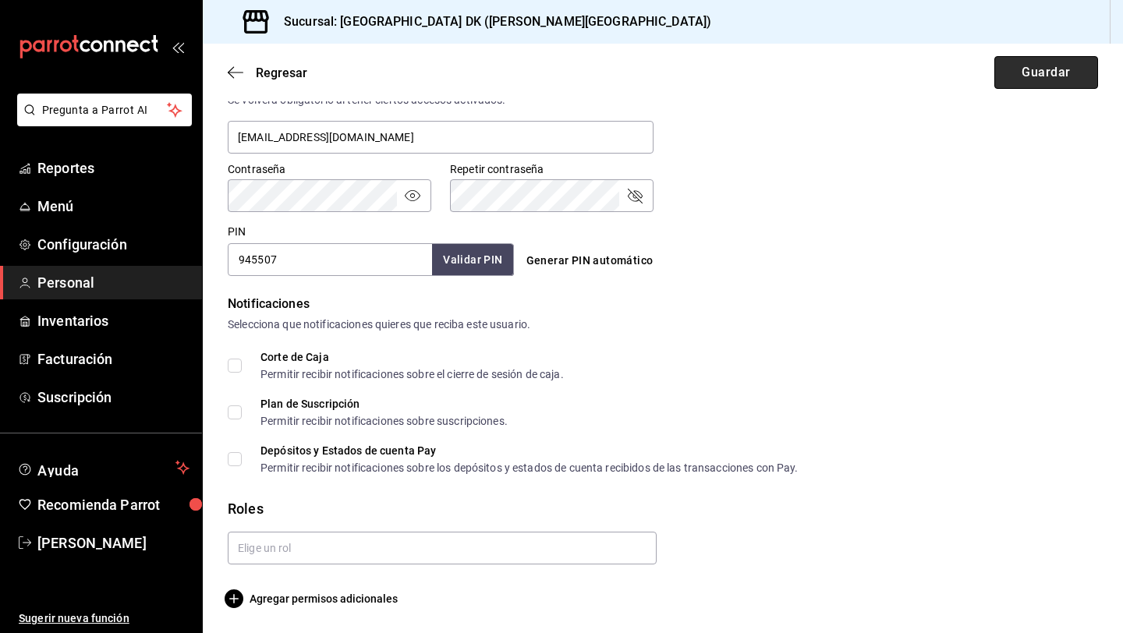
click at [1035, 73] on button "Guardar" at bounding box center [1046, 72] width 104 height 33
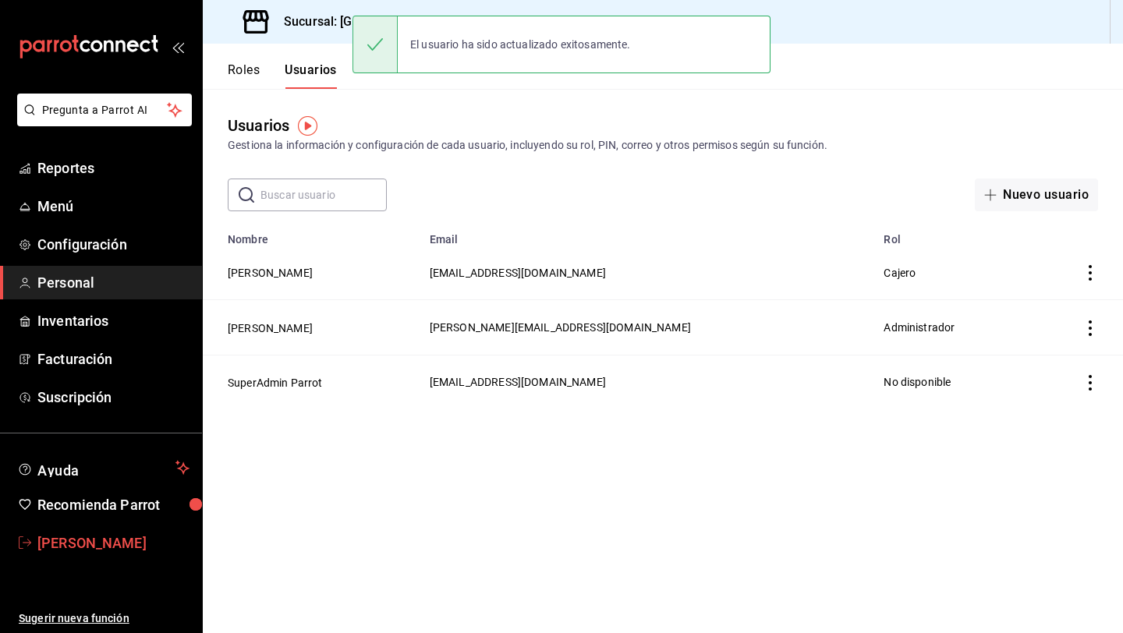
click at [112, 536] on span "daniel admin" at bounding box center [113, 543] width 152 height 21
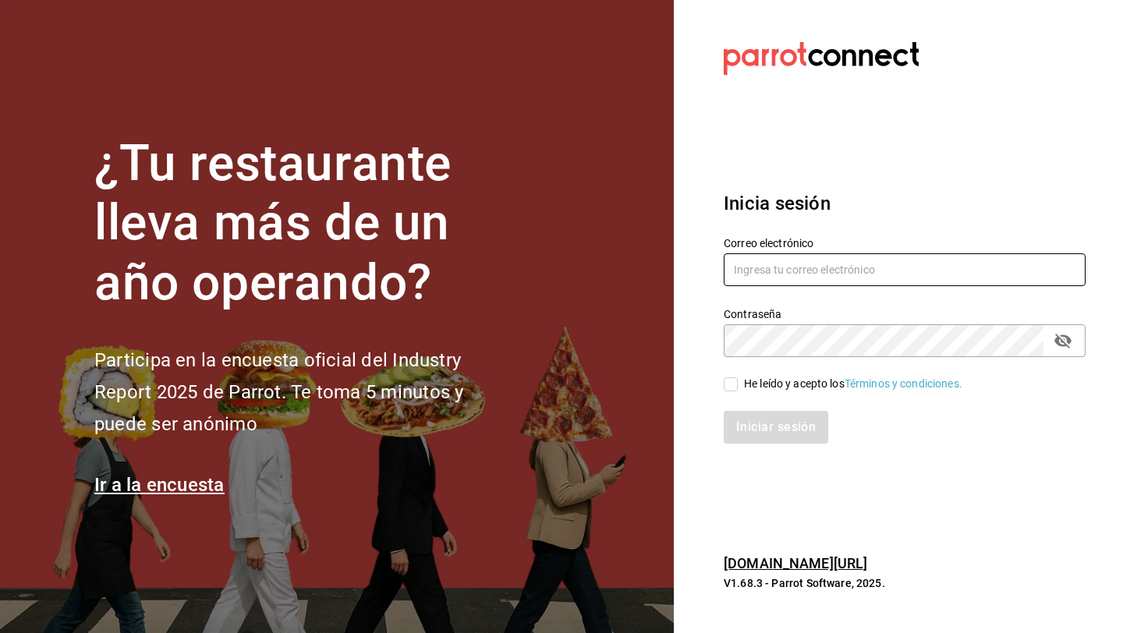
click at [818, 273] on input "text" at bounding box center [905, 269] width 362 height 33
type input "r"
paste input "[EMAIL_ADDRESS][DOMAIN_NAME]"
type input "[EMAIL_ADDRESS][DOMAIN_NAME]"
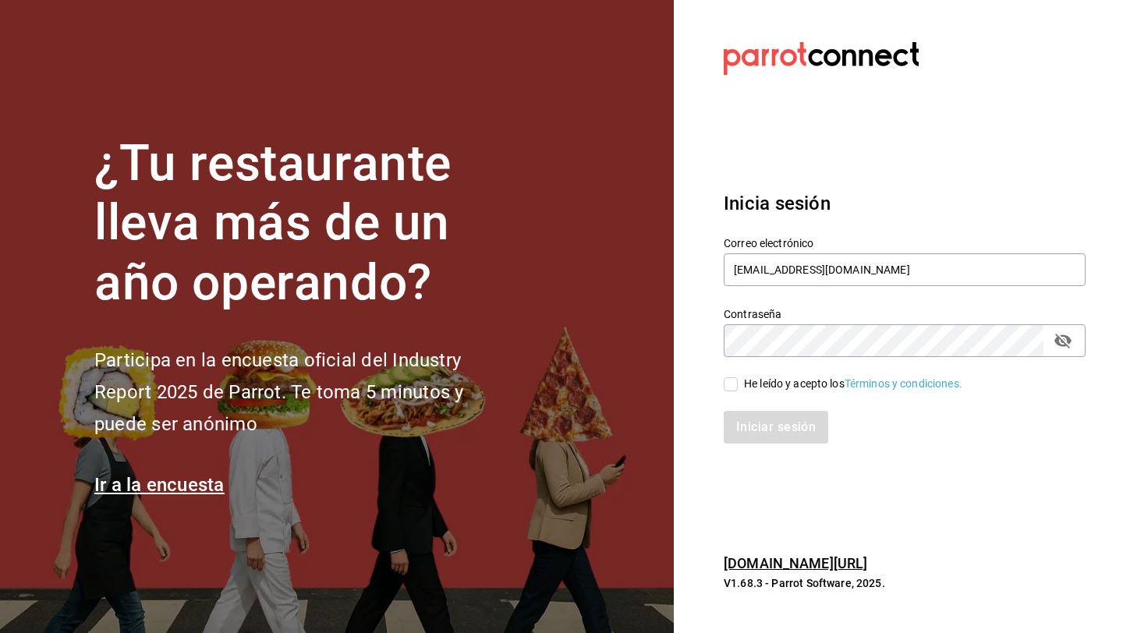
click at [790, 381] on div "He leído y acepto los Términos y condiciones." at bounding box center [853, 384] width 218 height 16
click at [738, 381] on input "He leído y acepto los Términos y condiciones." at bounding box center [731, 384] width 14 height 14
checkbox input "true"
click at [780, 430] on button "Iniciar sesión" at bounding box center [777, 427] width 106 height 33
